Goal: Navigation & Orientation: Find specific page/section

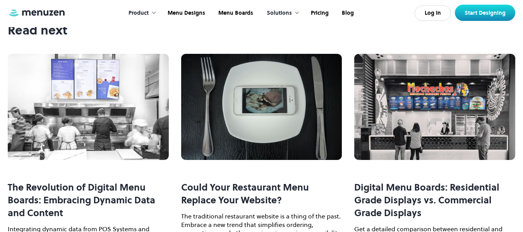
scroll to position [4004, 0]
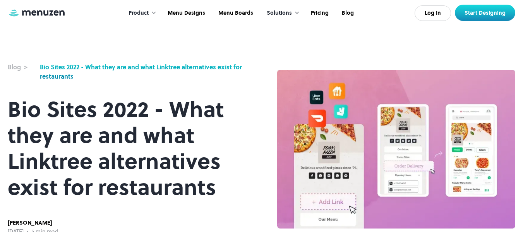
scroll to position [0, 0]
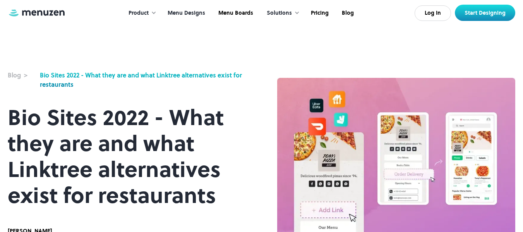
click at [191, 12] on link "Menu Designs" at bounding box center [185, 13] width 51 height 24
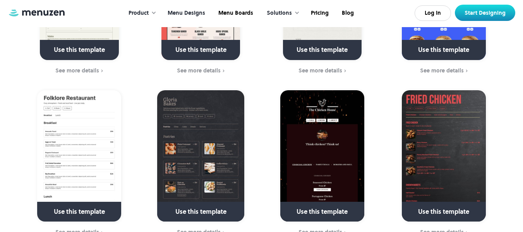
scroll to position [664, 0]
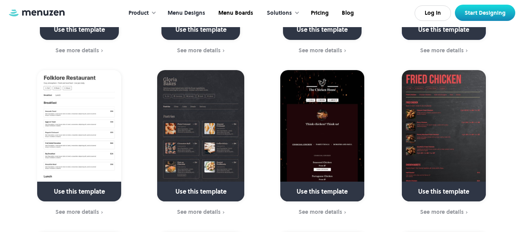
drag, startPoint x: 528, startPoint y: 11, endPoint x: 524, endPoint y: 49, distance: 38.2
